Goal: Task Accomplishment & Management: Use online tool/utility

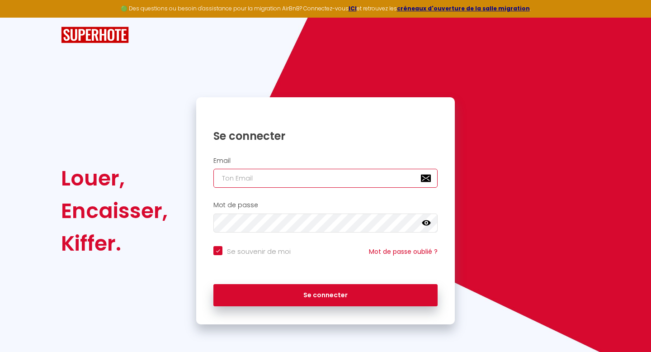
click at [281, 179] on input "email" at bounding box center [325, 178] width 224 height 19
type input "[EMAIL_ADDRESS][DOMAIN_NAME]"
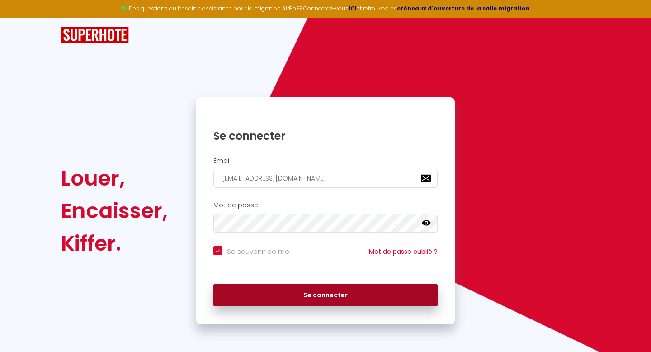
click at [316, 294] on button "Se connecter" at bounding box center [325, 295] width 224 height 23
checkbox input "true"
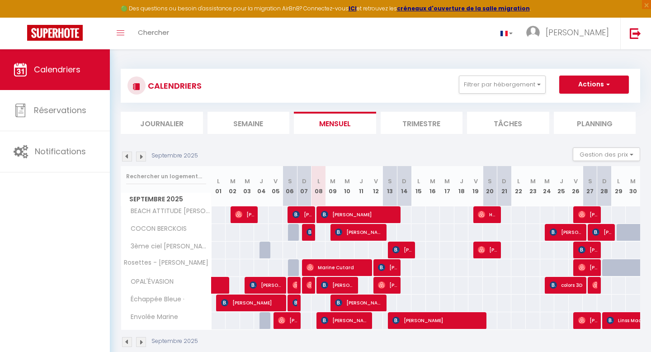
click at [250, 120] on li "Semaine" at bounding box center [249, 123] width 82 height 22
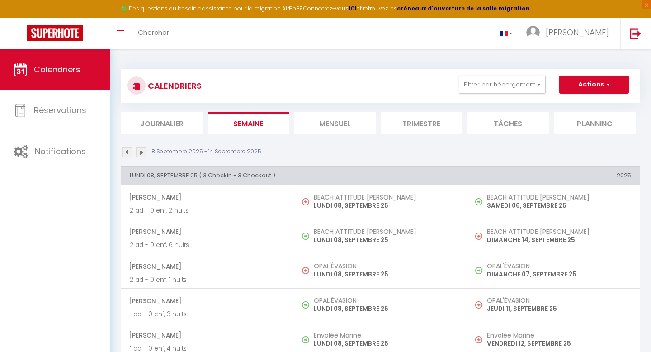
click at [182, 123] on li "Journalier" at bounding box center [162, 123] width 82 height 22
